Goal: Task Accomplishment & Management: Use online tool/utility

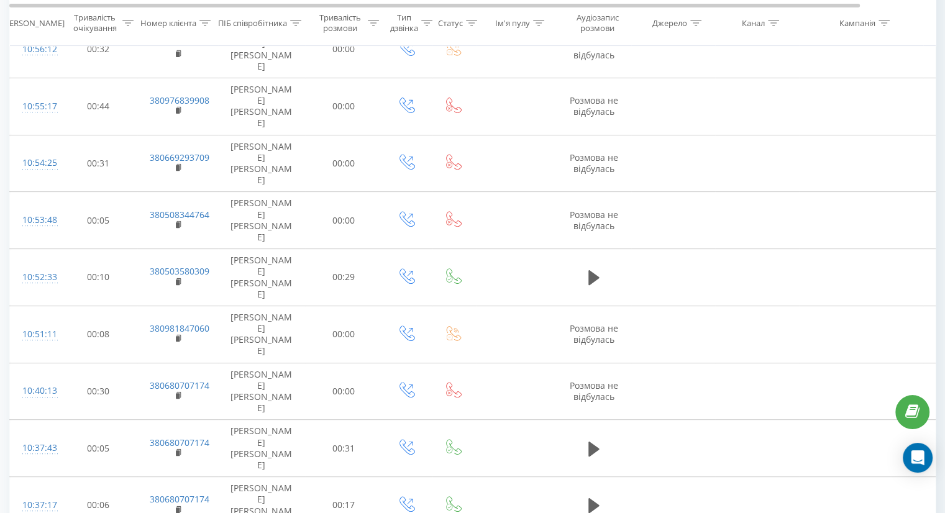
scroll to position [511, 0]
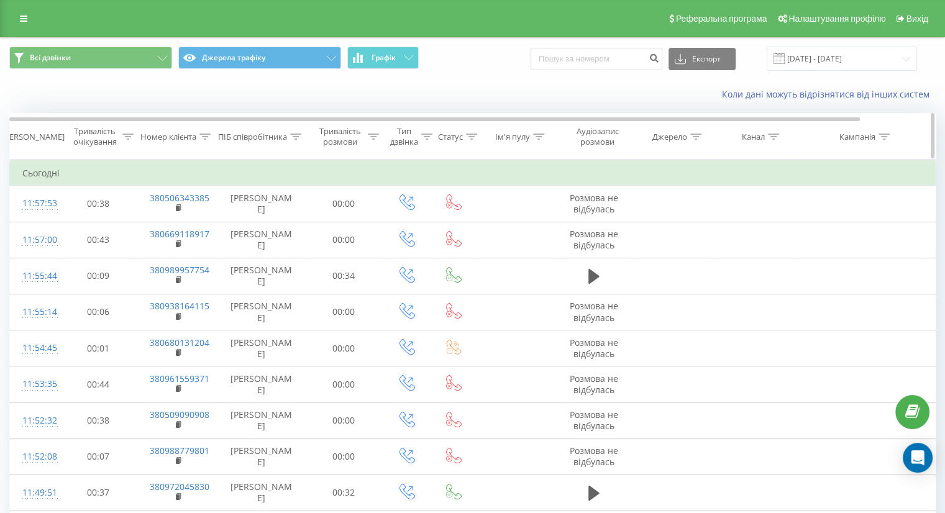
click at [346, 142] on div "Тривалість розмови" at bounding box center [340, 136] width 49 height 21
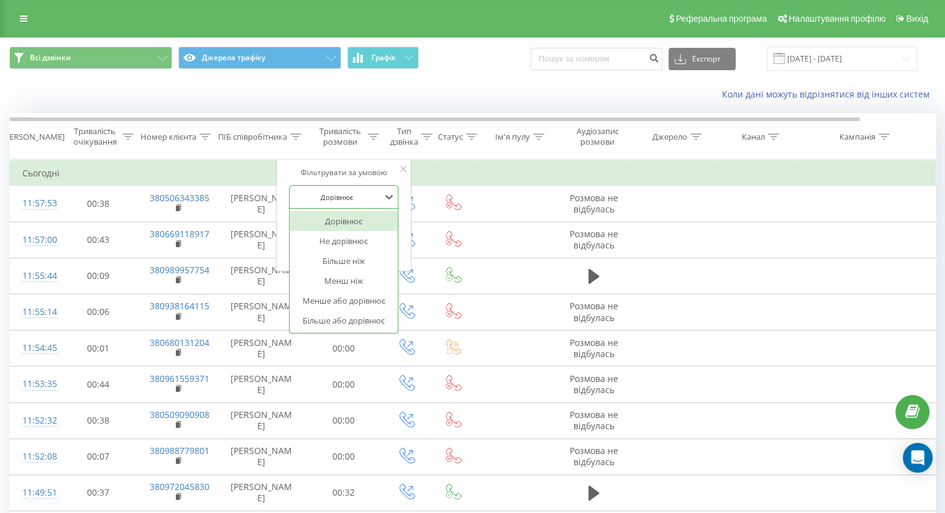
click at [357, 191] on div at bounding box center [337, 197] width 88 height 12
click at [358, 260] on div "Більше ніж" at bounding box center [344, 261] width 108 height 20
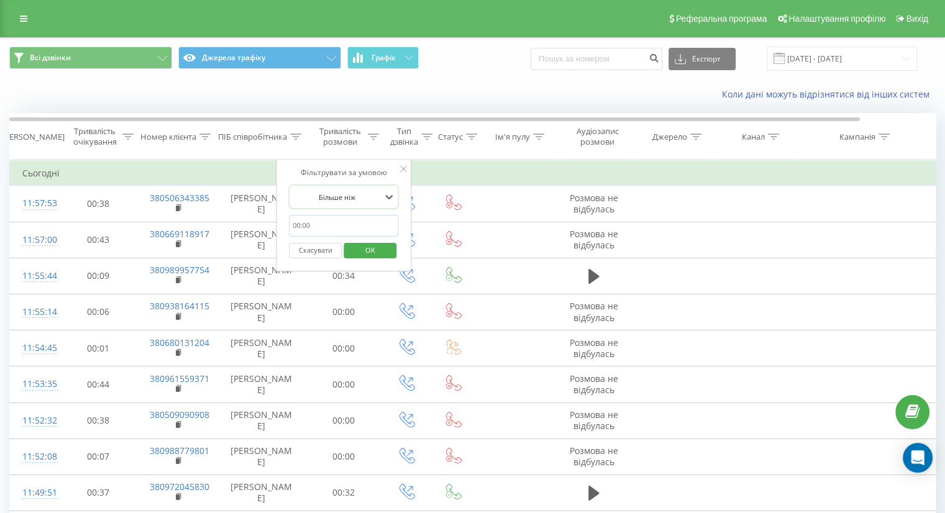
click at [355, 216] on input "text" at bounding box center [343, 226] width 109 height 22
type input "59"
click at [362, 245] on span "OK" at bounding box center [370, 249] width 35 height 19
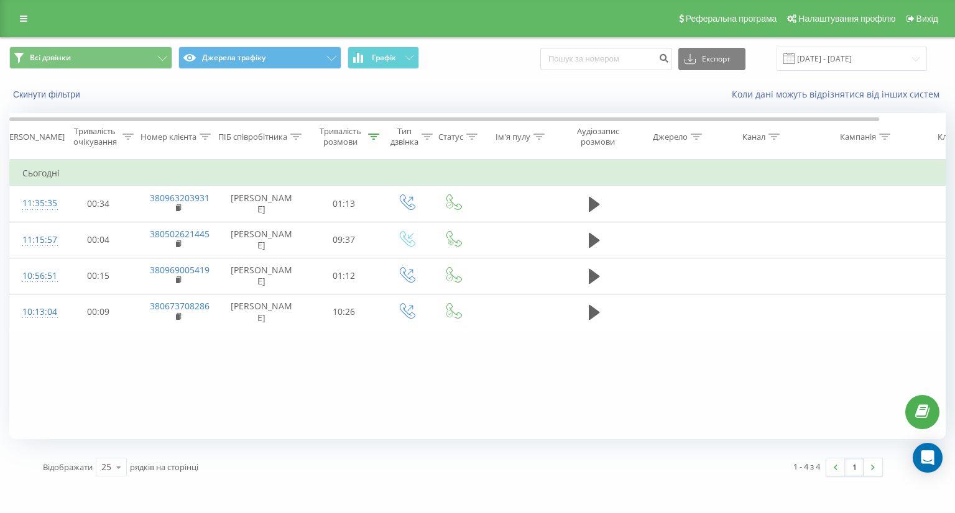
click at [553, 359] on div "Фільтрувати за умовою Дорівнює Скасувати OK Фільтрувати за умовою Містить Скасу…" at bounding box center [477, 300] width 936 height 280
click at [379, 130] on div "Тривалість розмови" at bounding box center [344, 136] width 78 height 21
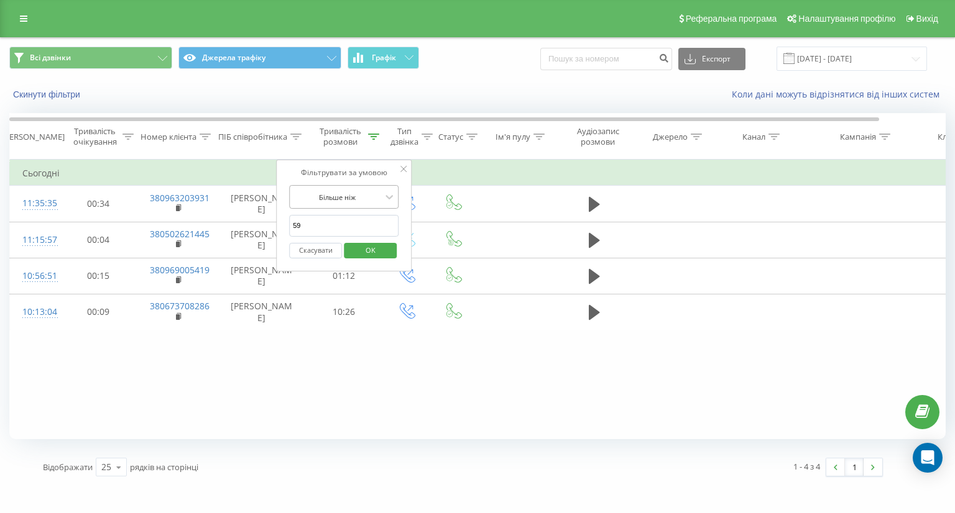
click at [352, 188] on div "Більше ніж" at bounding box center [336, 197] width 91 height 19
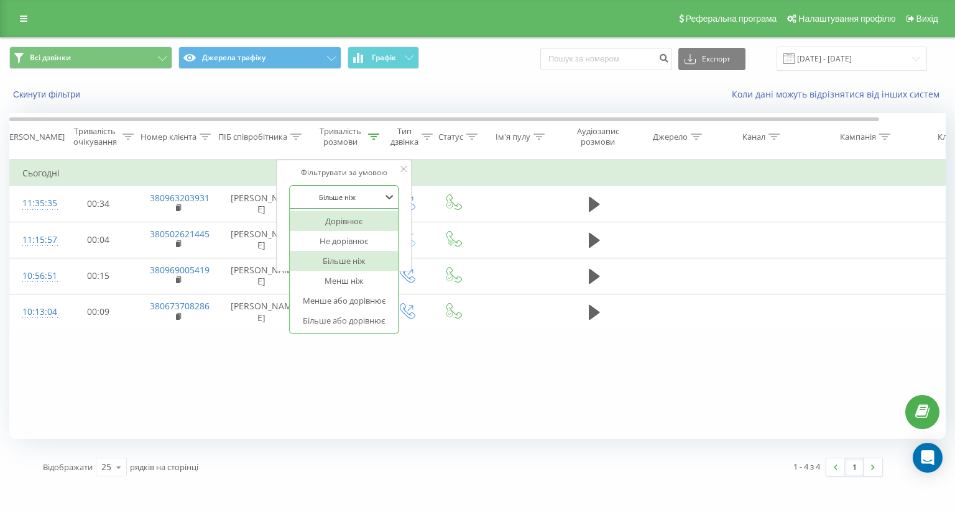
click at [350, 224] on div "Дорівнює" at bounding box center [344, 221] width 108 height 20
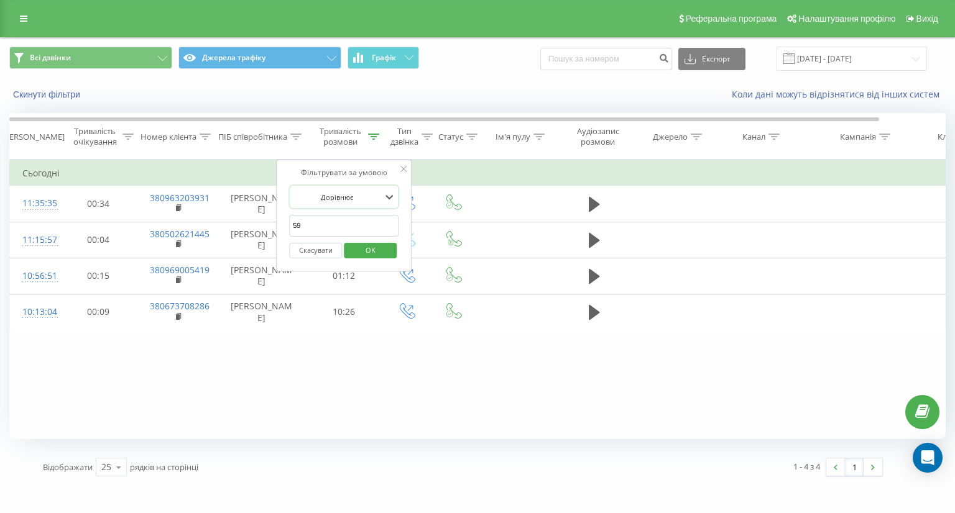
click at [353, 219] on input "59" at bounding box center [343, 226] width 109 height 22
click at [359, 244] on span "OK" at bounding box center [370, 249] width 35 height 19
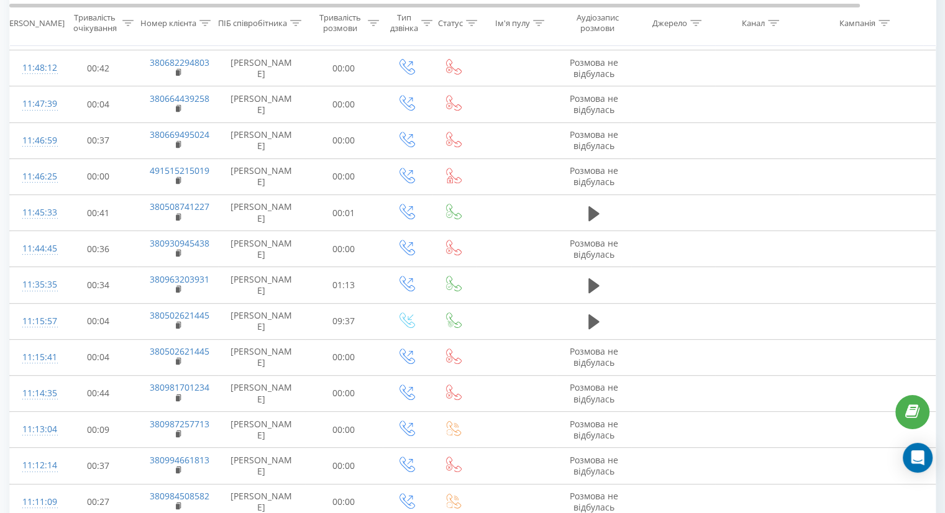
scroll to position [620, 0]
